Goal: Transaction & Acquisition: Book appointment/travel/reservation

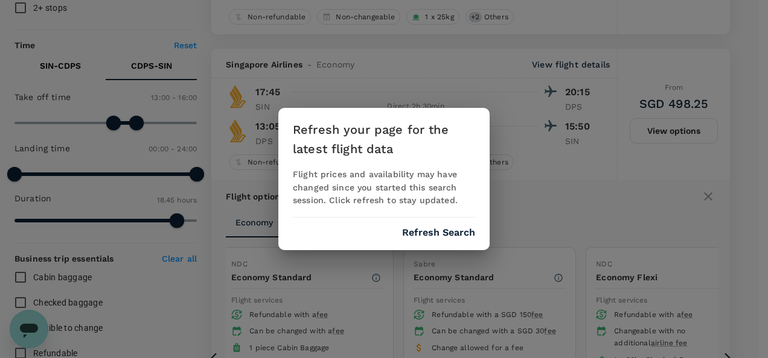
click at [427, 228] on button "Refresh Search" at bounding box center [438, 232] width 73 height 11
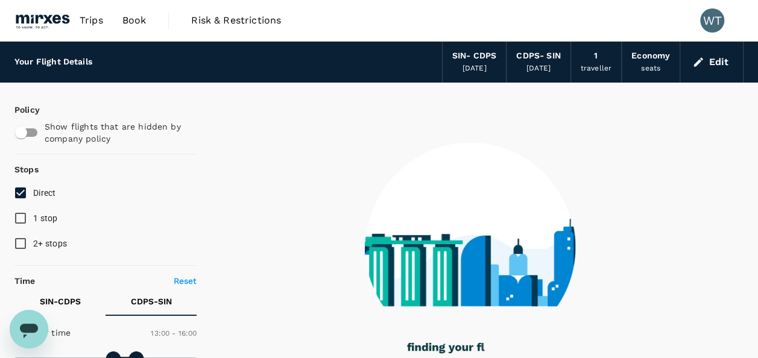
type input "1125"
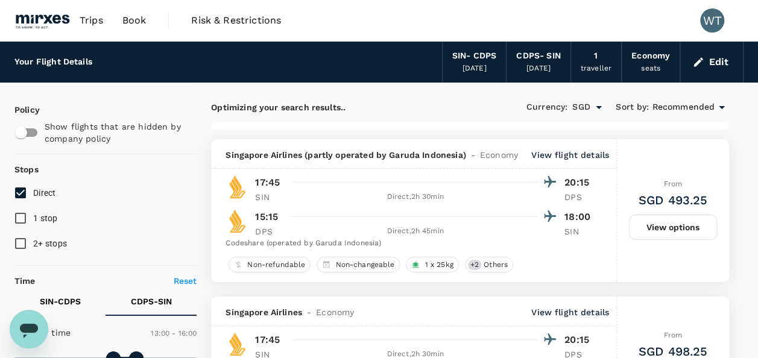
checkbox input "false"
checkbox input "true"
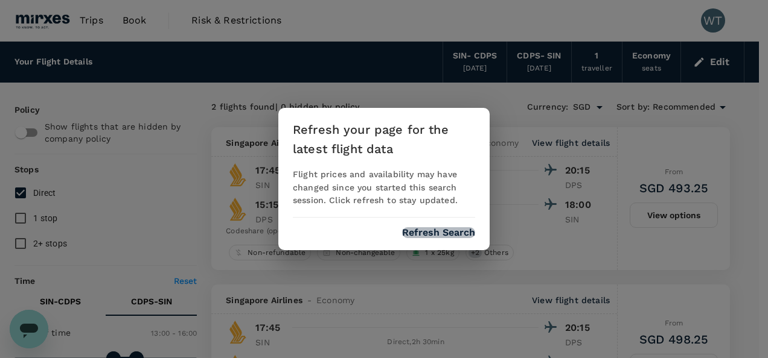
click at [439, 228] on button "Refresh Search" at bounding box center [438, 232] width 73 height 11
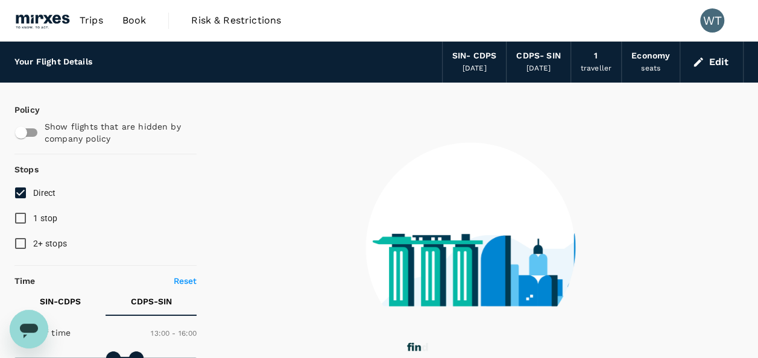
type input "0"
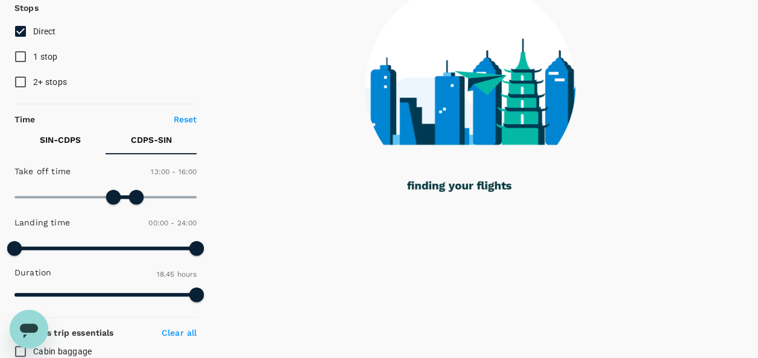
scroll to position [181, 0]
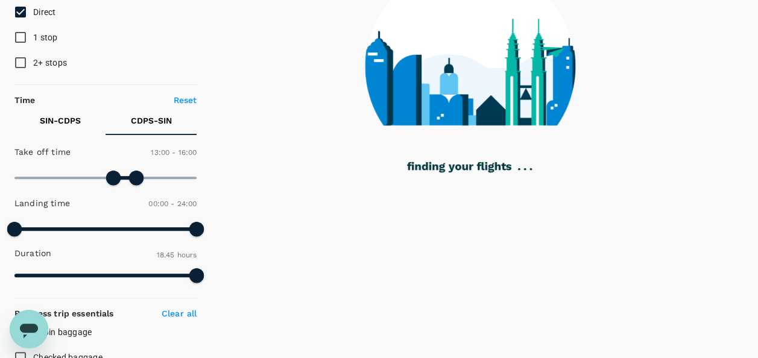
click at [54, 130] on button "SIN - CDPS" at bounding box center [59, 120] width 91 height 29
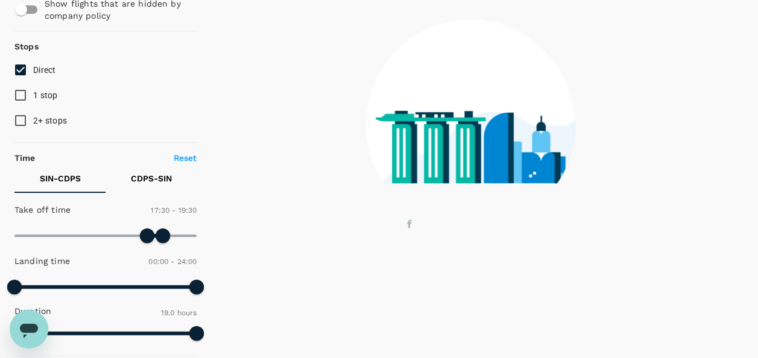
scroll to position [241, 0]
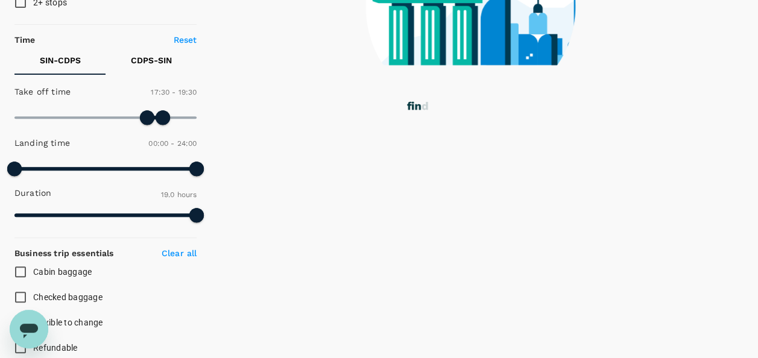
type input "1140"
checkbox input "false"
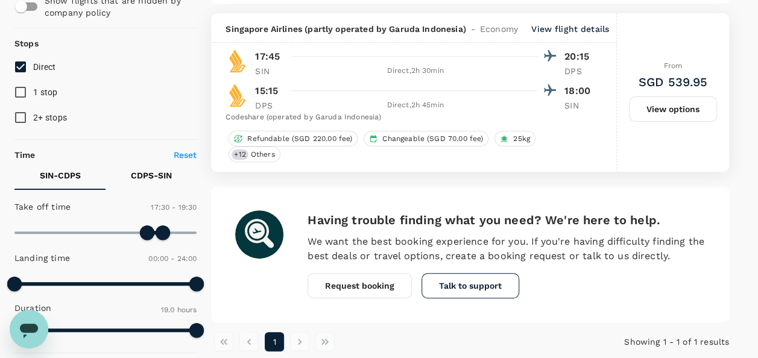
scroll to position [60, 0]
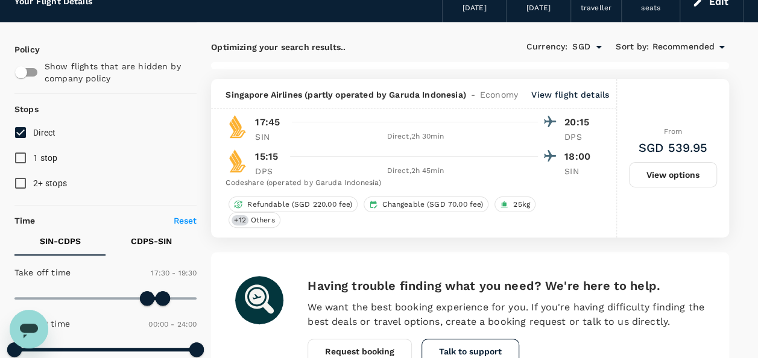
click at [683, 164] on button "View options" at bounding box center [673, 174] width 88 height 25
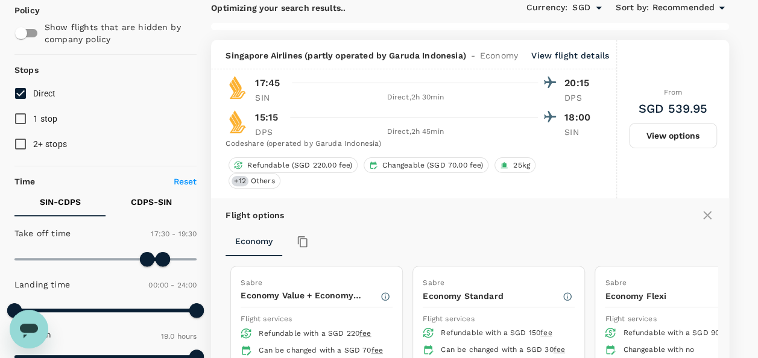
scroll to position [139, 0]
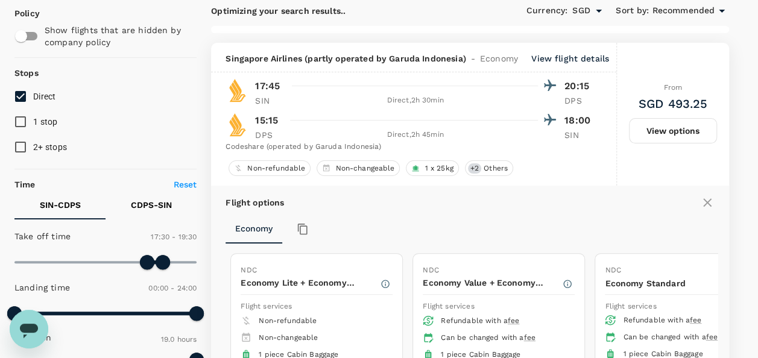
checkbox input "false"
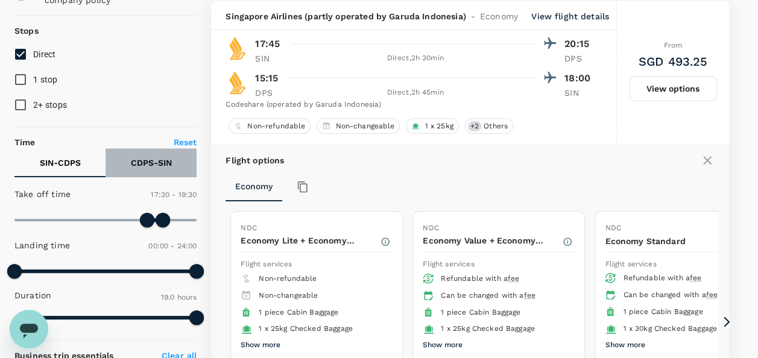
click at [157, 160] on p "CDPS - SIN" at bounding box center [151, 163] width 41 height 12
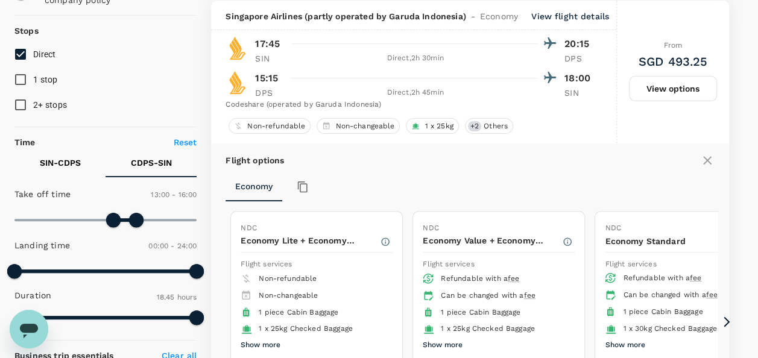
checkbox input "false"
checkbox input "true"
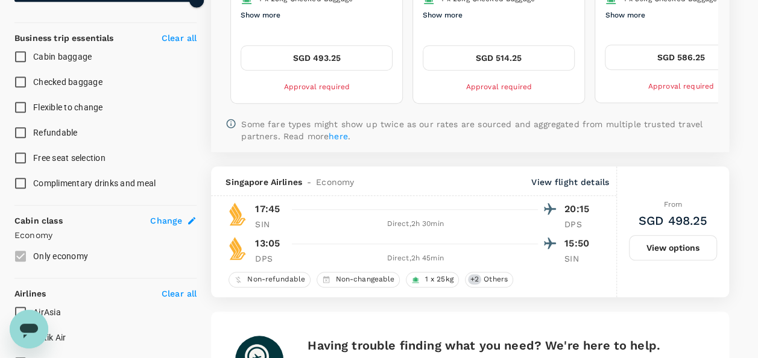
scroll to position [483, 0]
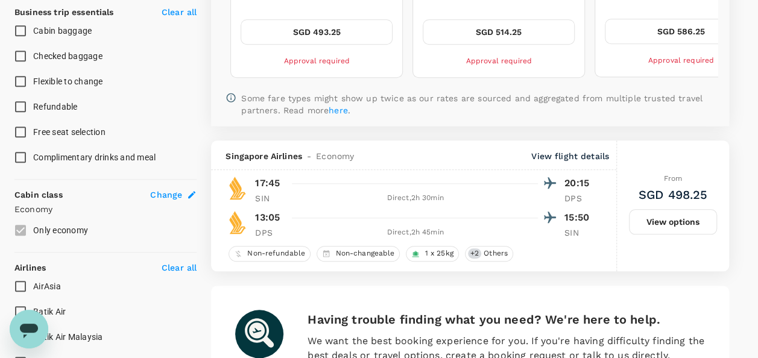
click at [676, 215] on button "View options" at bounding box center [673, 221] width 88 height 25
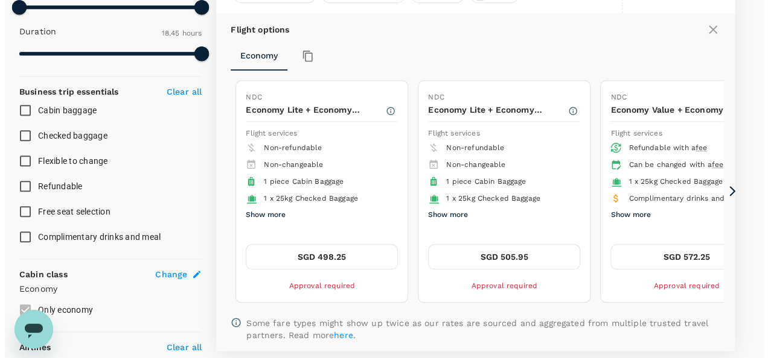
scroll to position [405, 0]
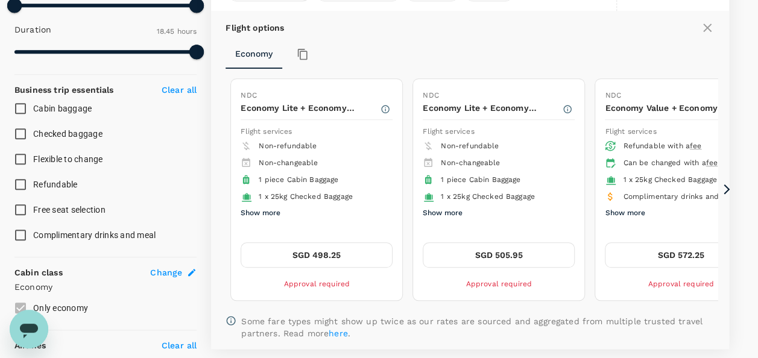
click at [728, 187] on icon at bounding box center [727, 189] width 12 height 12
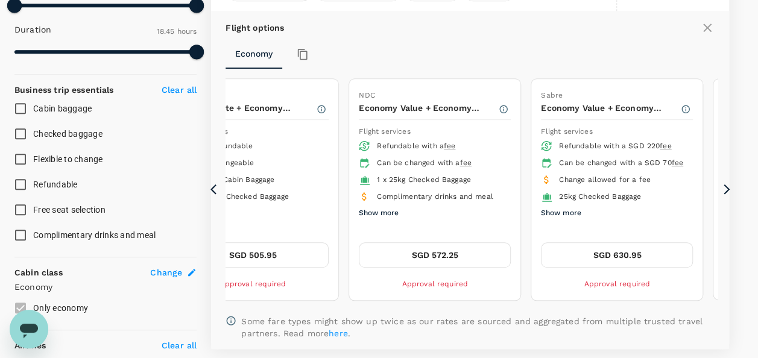
click at [730, 189] on icon at bounding box center [727, 189] width 12 height 12
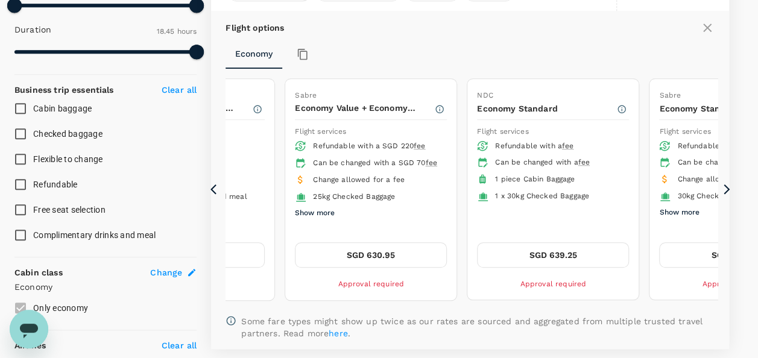
click at [730, 189] on icon at bounding box center [727, 189] width 12 height 12
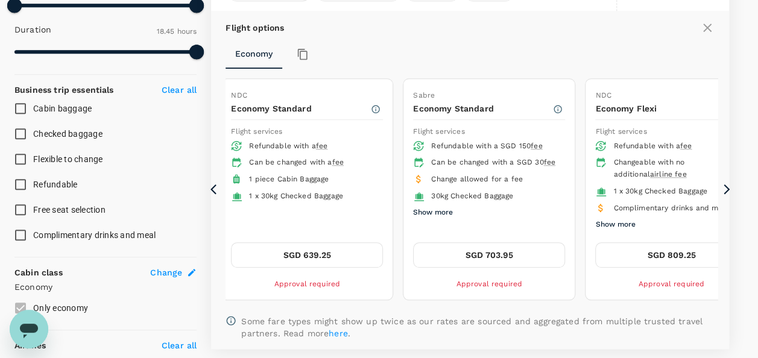
click at [433, 220] on button "Show more" at bounding box center [433, 213] width 40 height 16
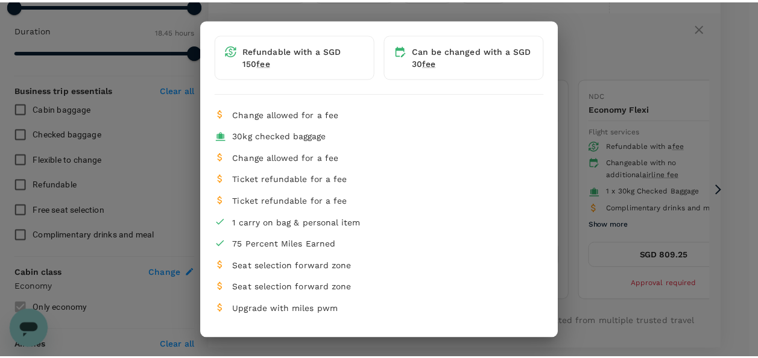
scroll to position [0, 0]
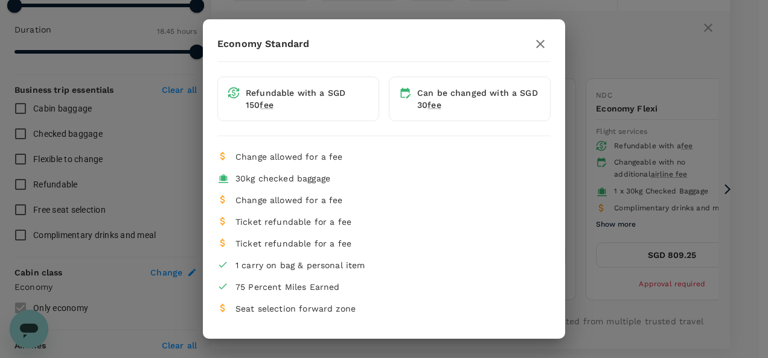
click at [533, 46] on icon "button" at bounding box center [540, 44] width 14 height 14
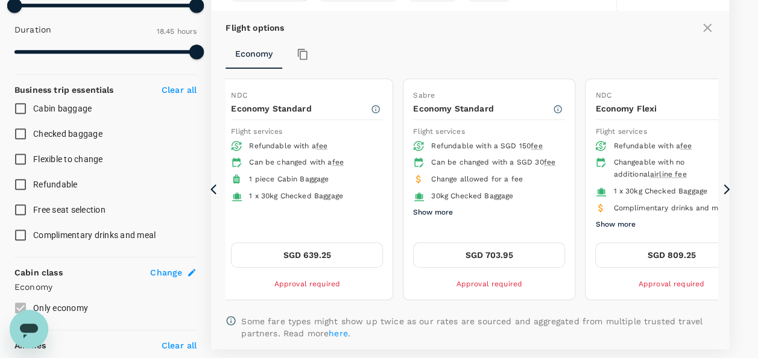
click at [552, 39] on div "Flight options Economy NDC Economy Lite + Economy Standard Flight services Non-…" at bounding box center [470, 180] width 518 height 339
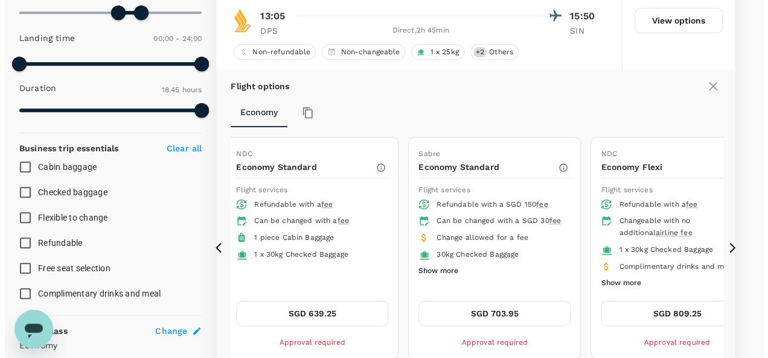
scroll to position [405, 0]
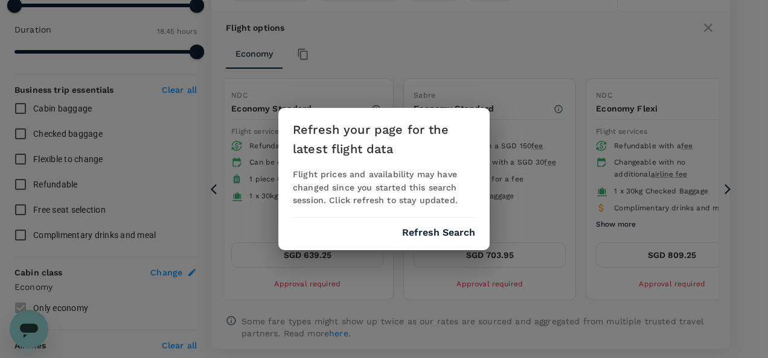
click at [430, 232] on button "Refresh Search" at bounding box center [438, 232] width 73 height 11
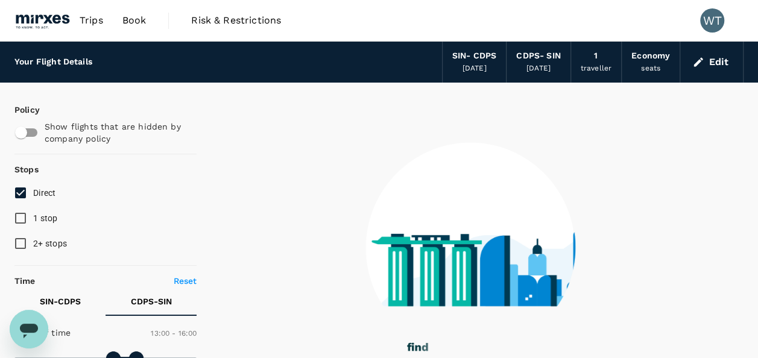
type input "1125"
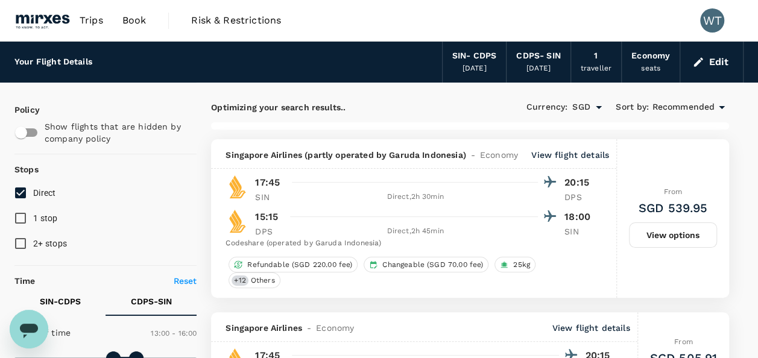
checkbox input "false"
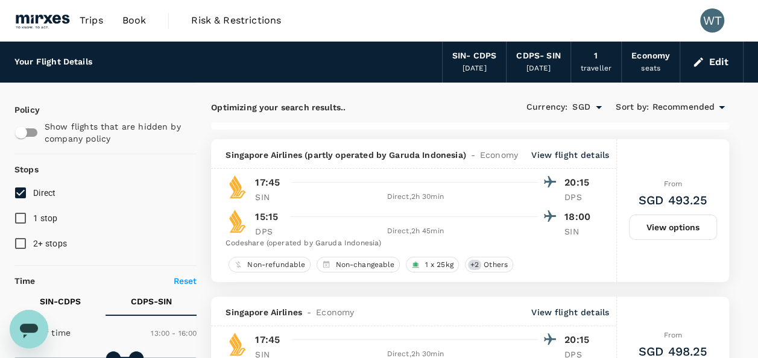
checkbox input "false"
checkbox input "true"
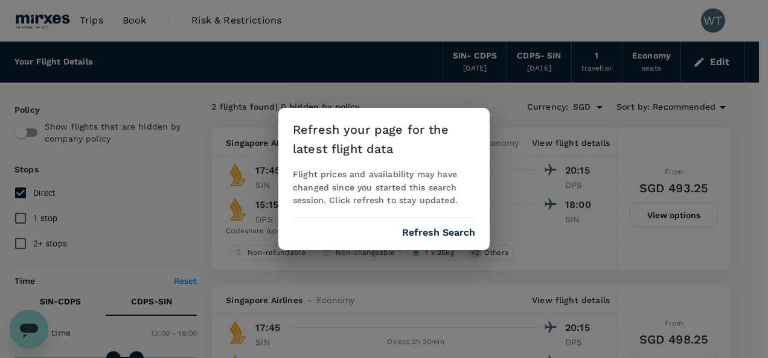
click at [598, 278] on div "Refresh your page for the latest flight data Flight prices and availability may…" at bounding box center [384, 179] width 768 height 358
